Goal: Go to known website: Access a specific website the user already knows

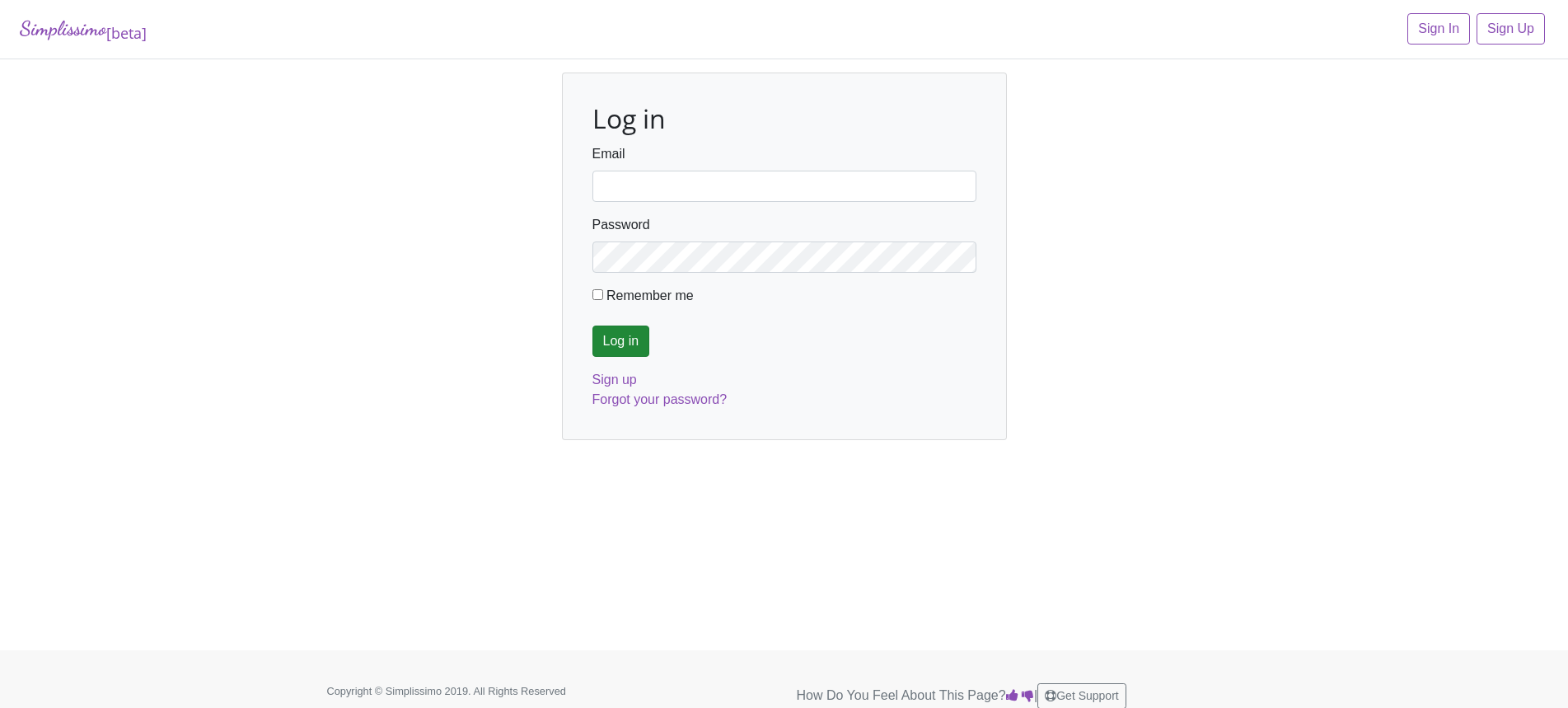
type input "jarras5@aol.com"
click at [628, 340] on input "Log in" at bounding box center [622, 341] width 58 height 32
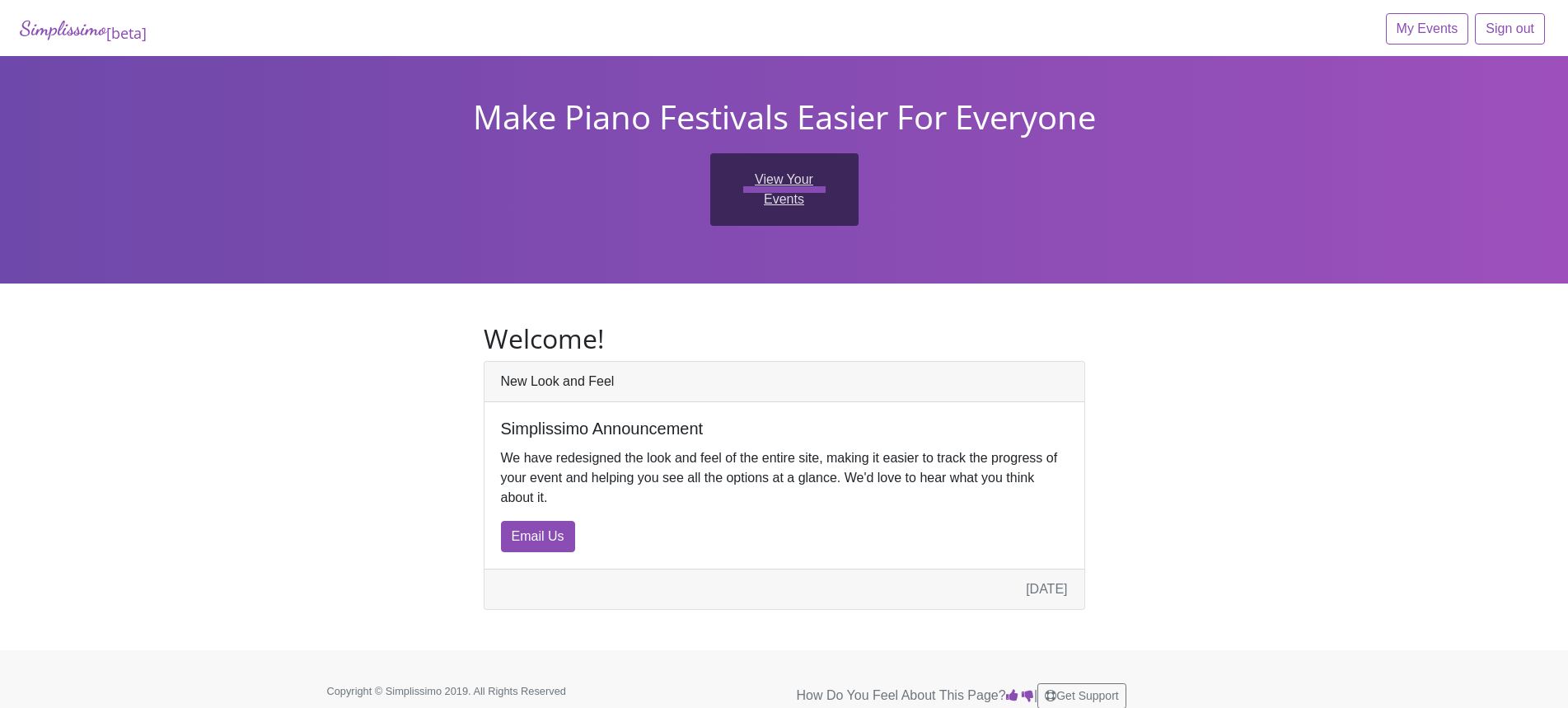
click at [790, 190] on link "View Your Events" at bounding box center [784, 190] width 148 height 73
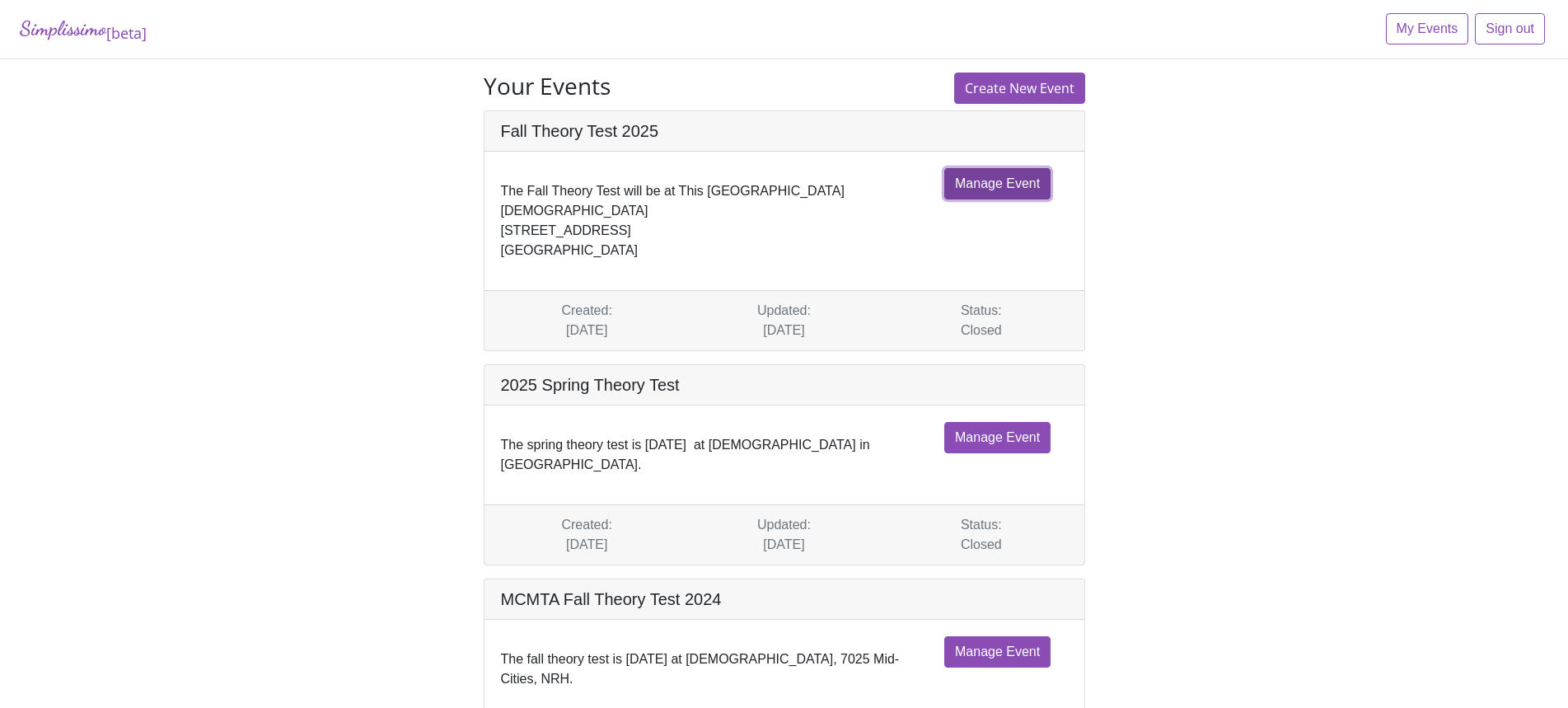
click at [985, 194] on link "Manage Event" at bounding box center [997, 184] width 106 height 32
